Goal: Navigation & Orientation: Find specific page/section

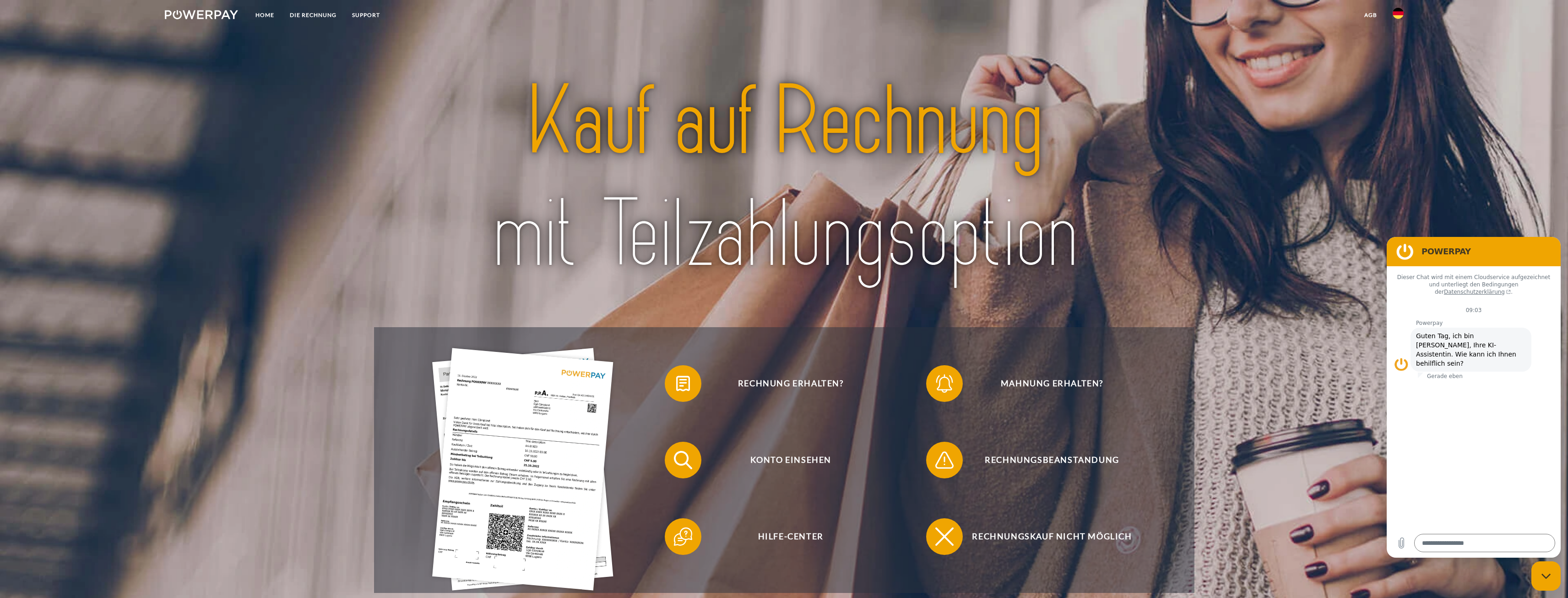
click at [1398, 17] on img at bounding box center [1398, 13] width 11 height 11
click at [1396, 38] on img at bounding box center [1398, 43] width 11 height 11
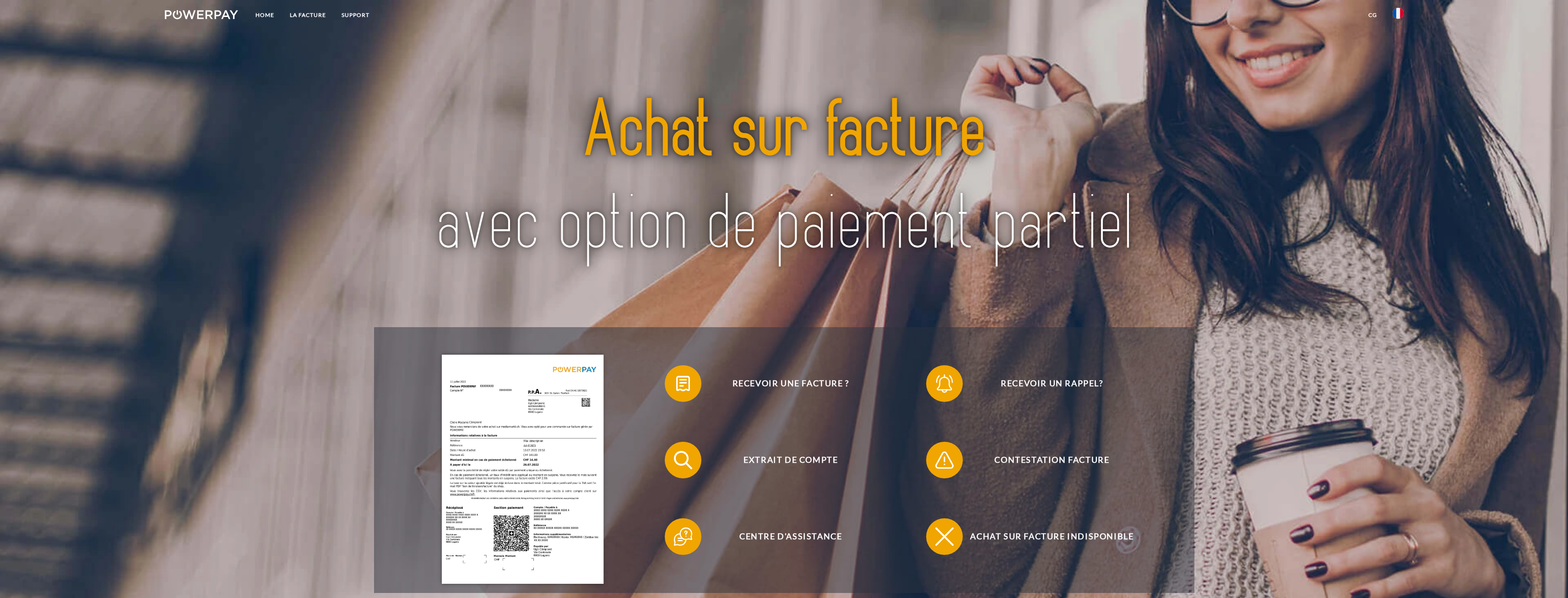
click at [1371, 16] on link "CG" at bounding box center [1373, 15] width 24 height 16
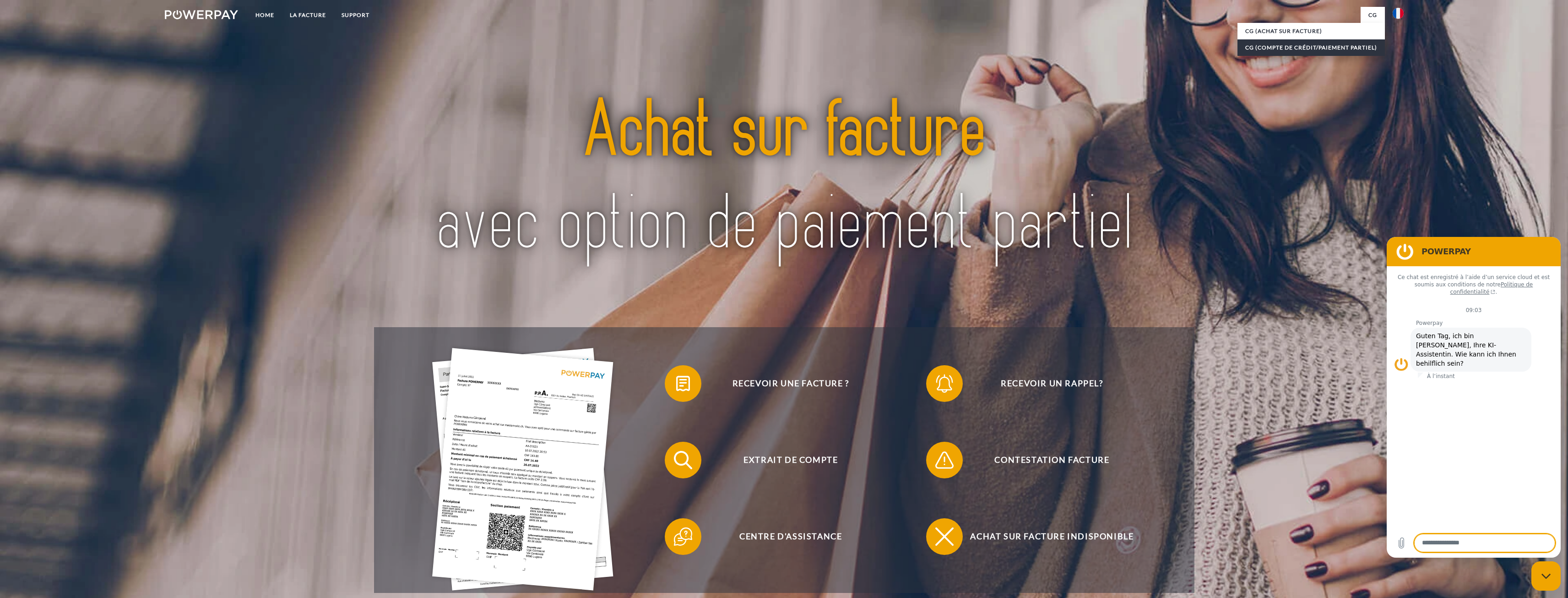
click at [1345, 49] on link "CG (Compte de crédit/paiement partiel)" at bounding box center [1311, 47] width 147 height 16
click at [1550, 568] on div "Fermer la fenêtre de messagerie" at bounding box center [1545, 575] width 27 height 27
